Goal: Transaction & Acquisition: Subscribe to service/newsletter

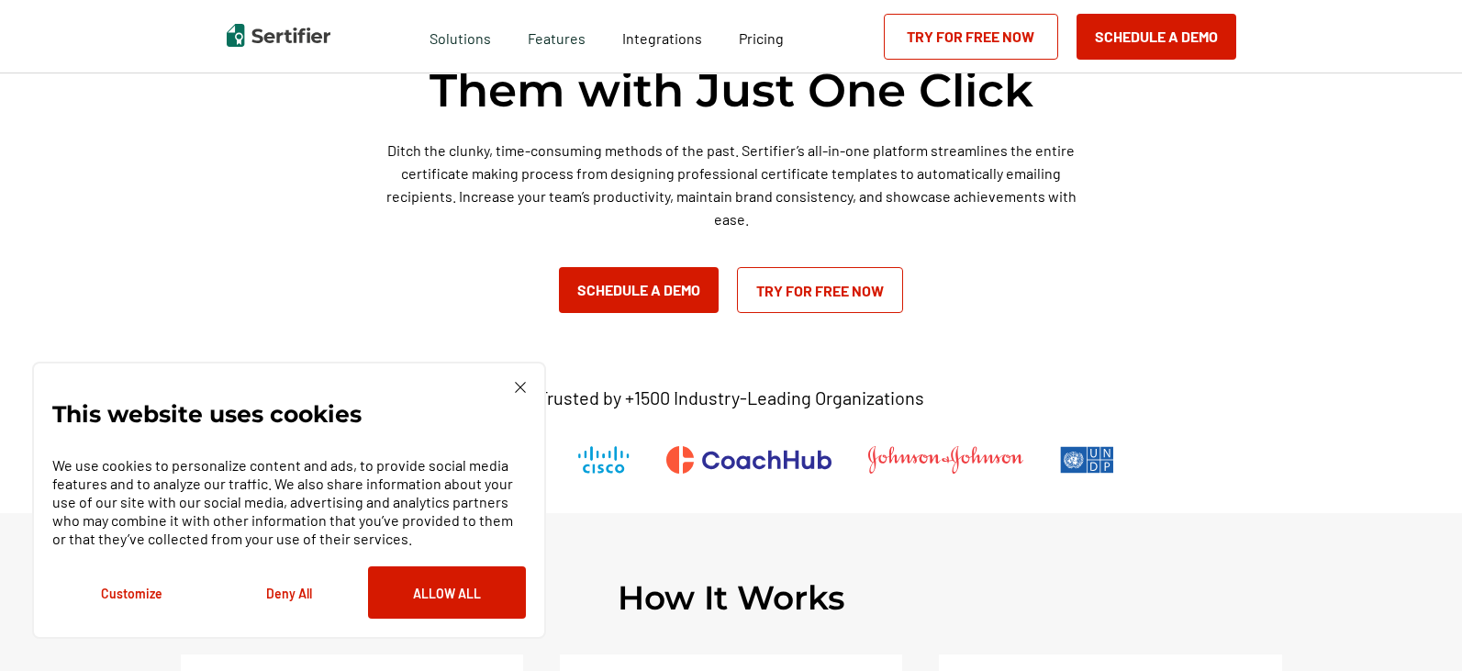
scroll to position [183, 0]
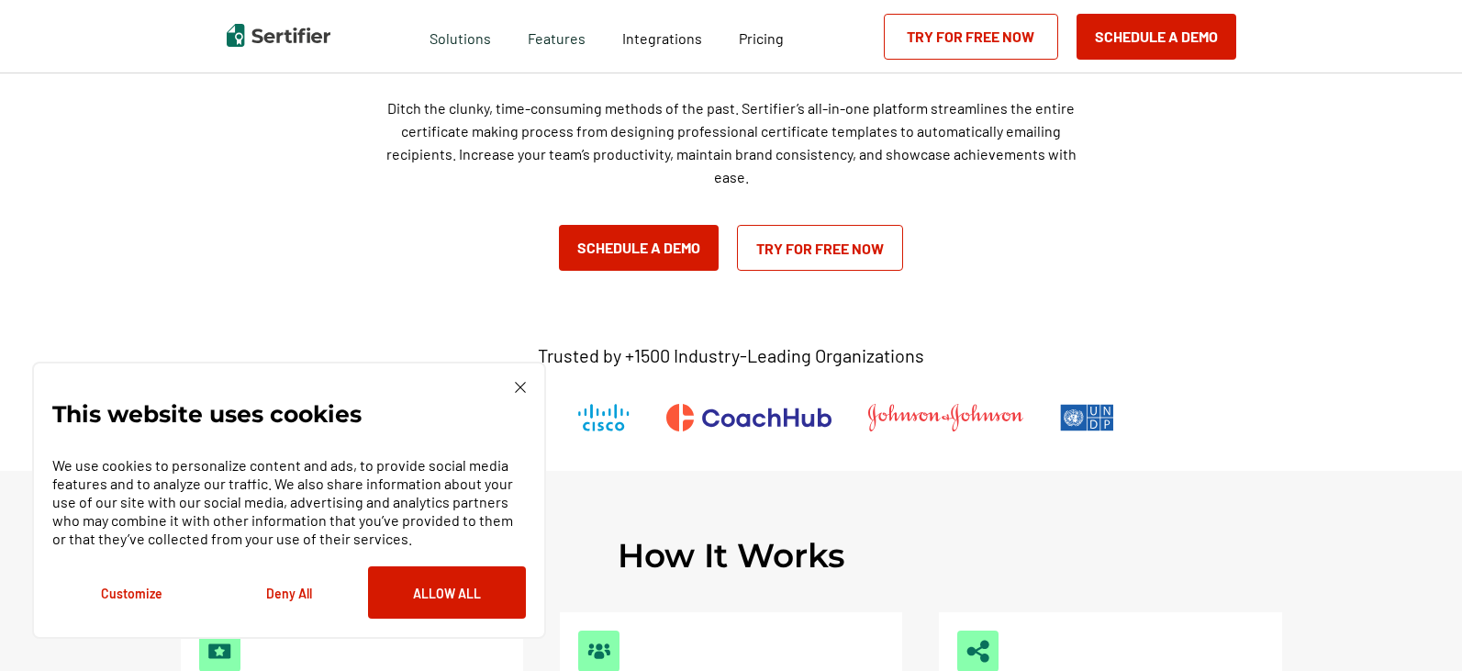
click at [806, 242] on link "Try for Free Now" at bounding box center [820, 248] width 166 height 46
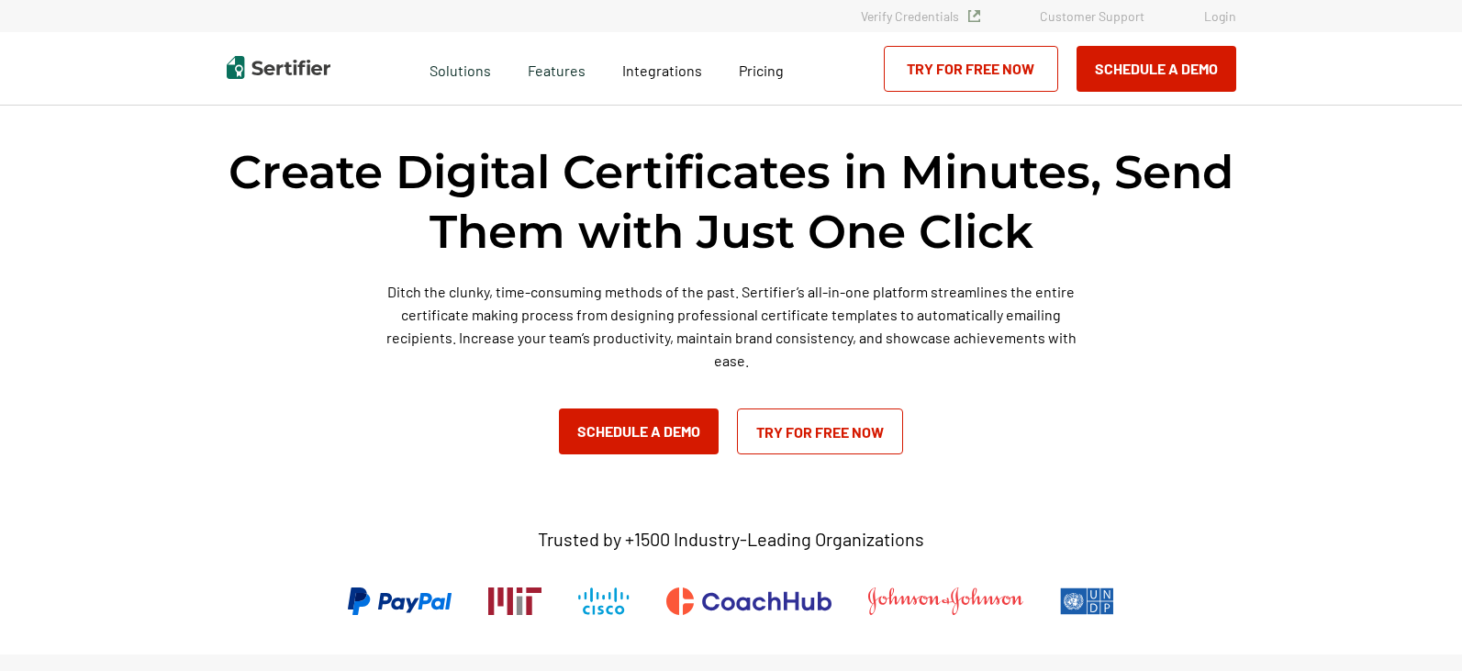
scroll to position [183, 0]
